Goal: Navigation & Orientation: Understand site structure

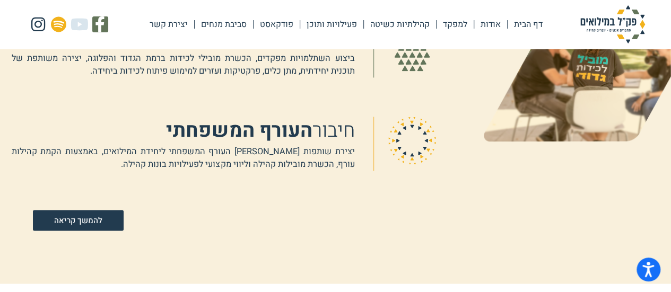
scroll to position [795, 0]
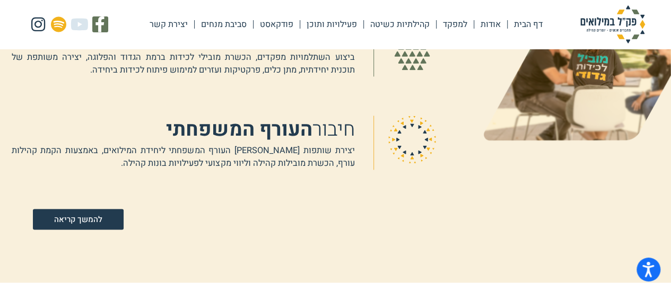
click at [402, 26] on link "קהילתיות כשיטה" at bounding box center [400, 24] width 72 height 24
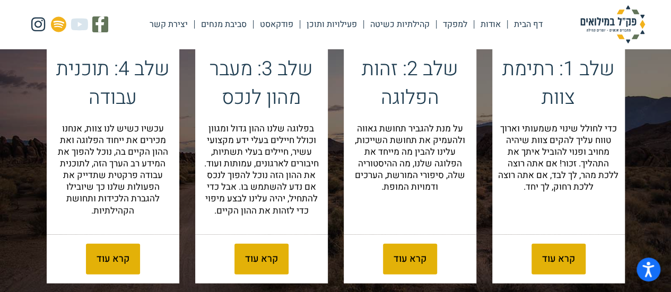
scroll to position [1166, 0]
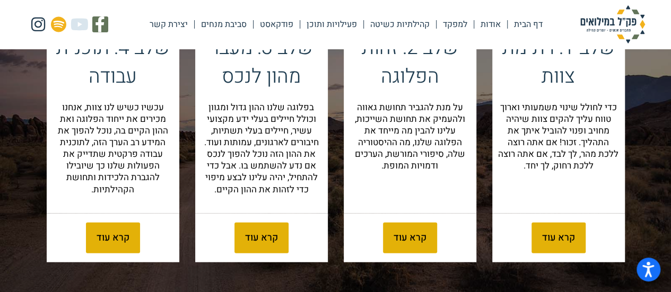
click at [240, 24] on link "סביבת מנחים" at bounding box center [224, 24] width 58 height 24
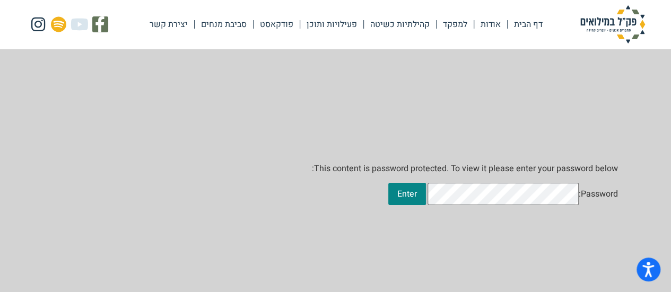
click at [333, 24] on link "פעילויות ותוכן" at bounding box center [331, 24] width 63 height 24
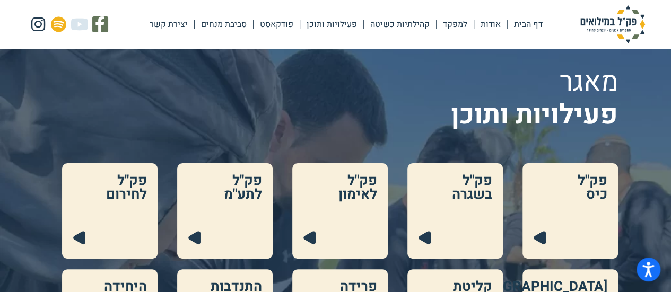
scroll to position [53, 0]
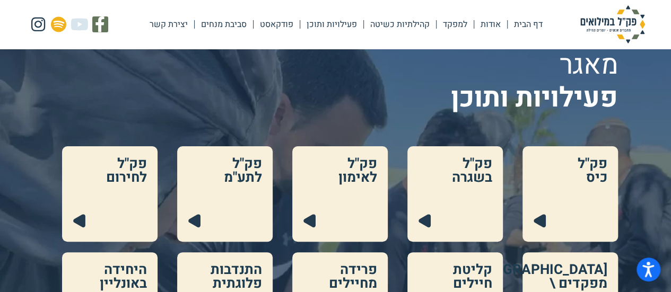
click at [540, 224] on link at bounding box center [569, 193] width 95 height 95
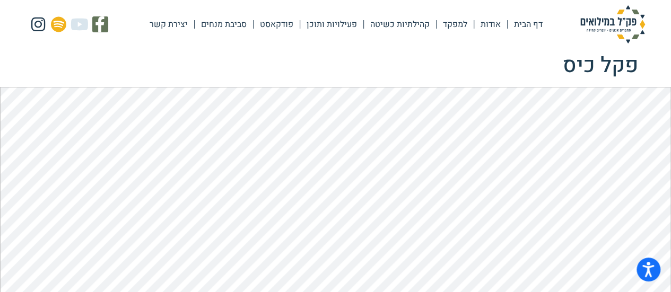
scroll to position [53, 0]
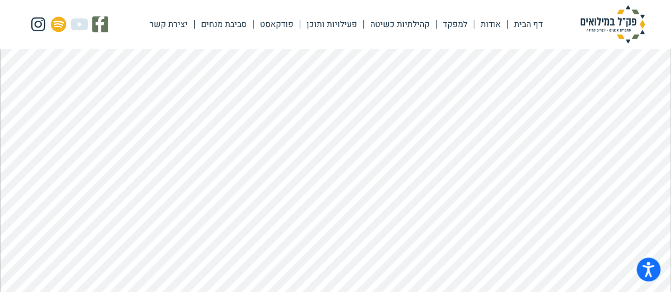
click at [163, 27] on link "יצירת קשר" at bounding box center [168, 24] width 51 height 24
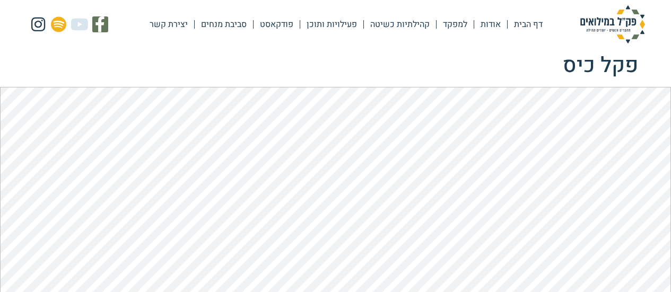
scroll to position [53, 0]
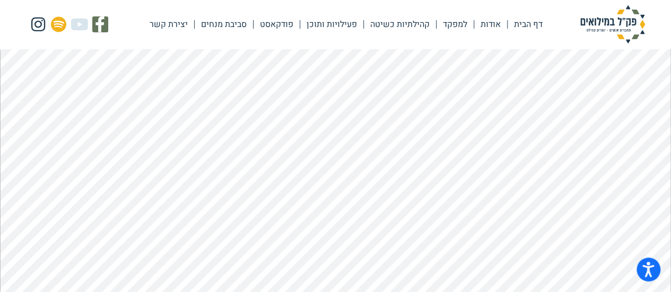
click at [278, 23] on link "פודקאסט" at bounding box center [276, 24] width 46 height 24
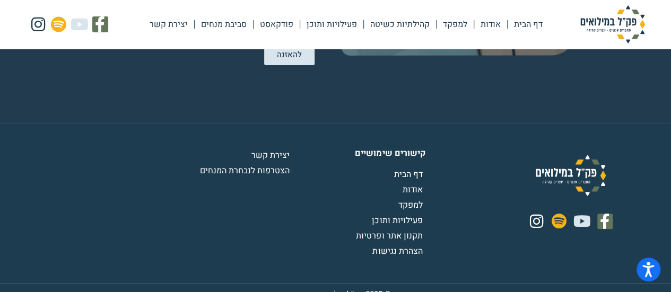
scroll to position [1926, 0]
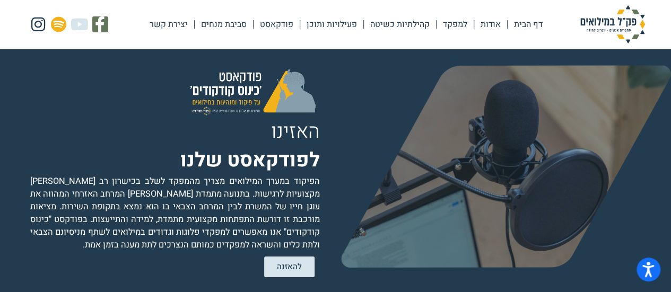
click at [325, 21] on link "פעילויות ותוכן" at bounding box center [331, 24] width 63 height 24
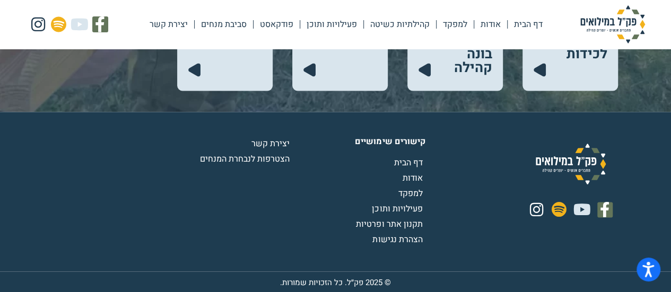
scroll to position [711, 0]
